Goal: Find specific page/section: Find specific page/section

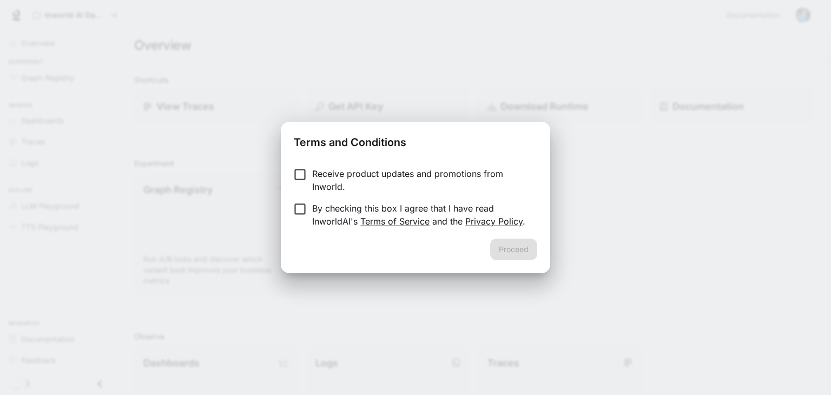
drag, startPoint x: 0, startPoint y: 0, endPoint x: 341, endPoint y: 183, distance: 386.9
click at [341, 183] on p "Receive product updates and promotions from Inworld." at bounding box center [420, 180] width 216 height 26
click at [403, 211] on p "By checking this box I agree that I have read InworldAI's Terms of Service and …" at bounding box center [420, 215] width 216 height 26
click at [495, 248] on button "Proceed" at bounding box center [513, 249] width 47 height 22
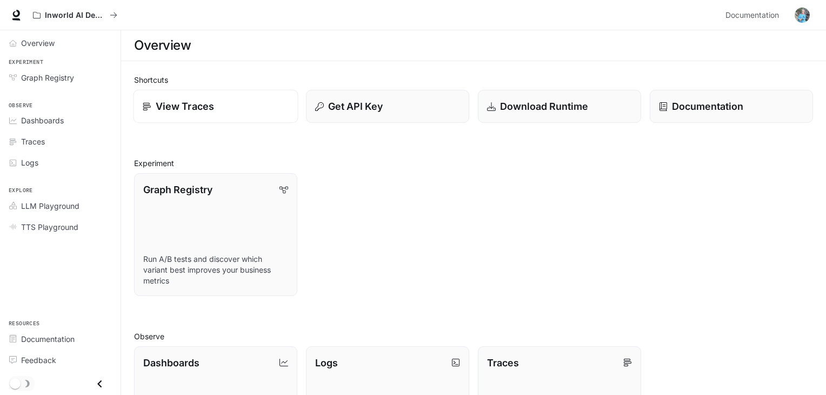
click at [209, 104] on p "View Traces" at bounding box center [185, 106] width 58 height 15
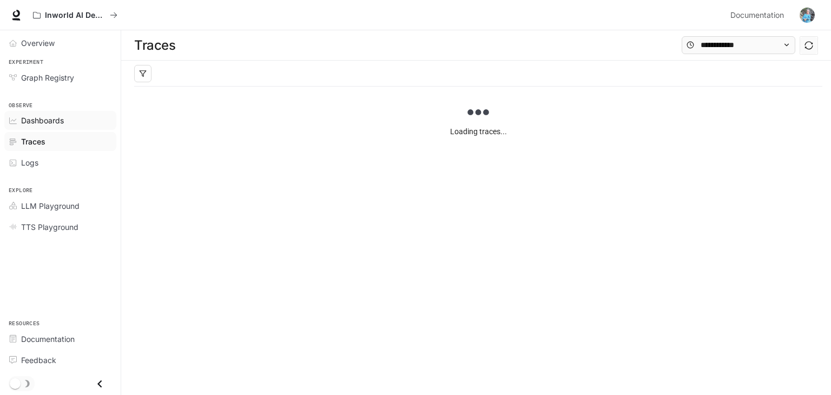
click at [59, 117] on span "Dashboards" at bounding box center [42, 120] width 43 height 11
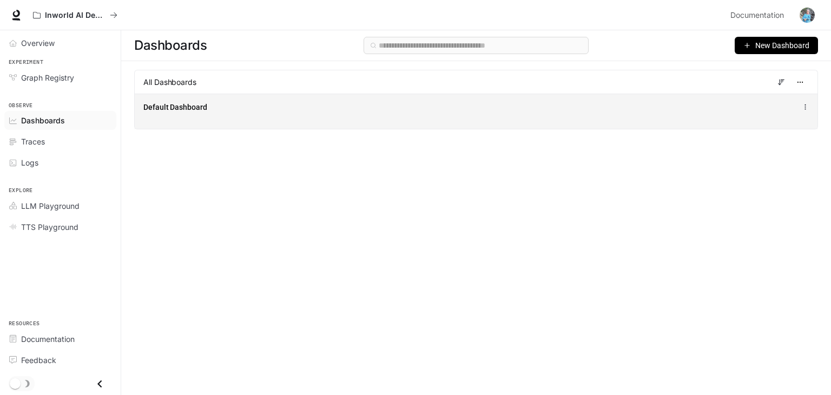
drag, startPoint x: 204, startPoint y: 109, endPoint x: 181, endPoint y: 111, distance: 23.4
click at [181, 111] on span "Default Dashboard" at bounding box center [175, 107] width 64 height 11
